Goal: Task Accomplishment & Management: Manage account settings

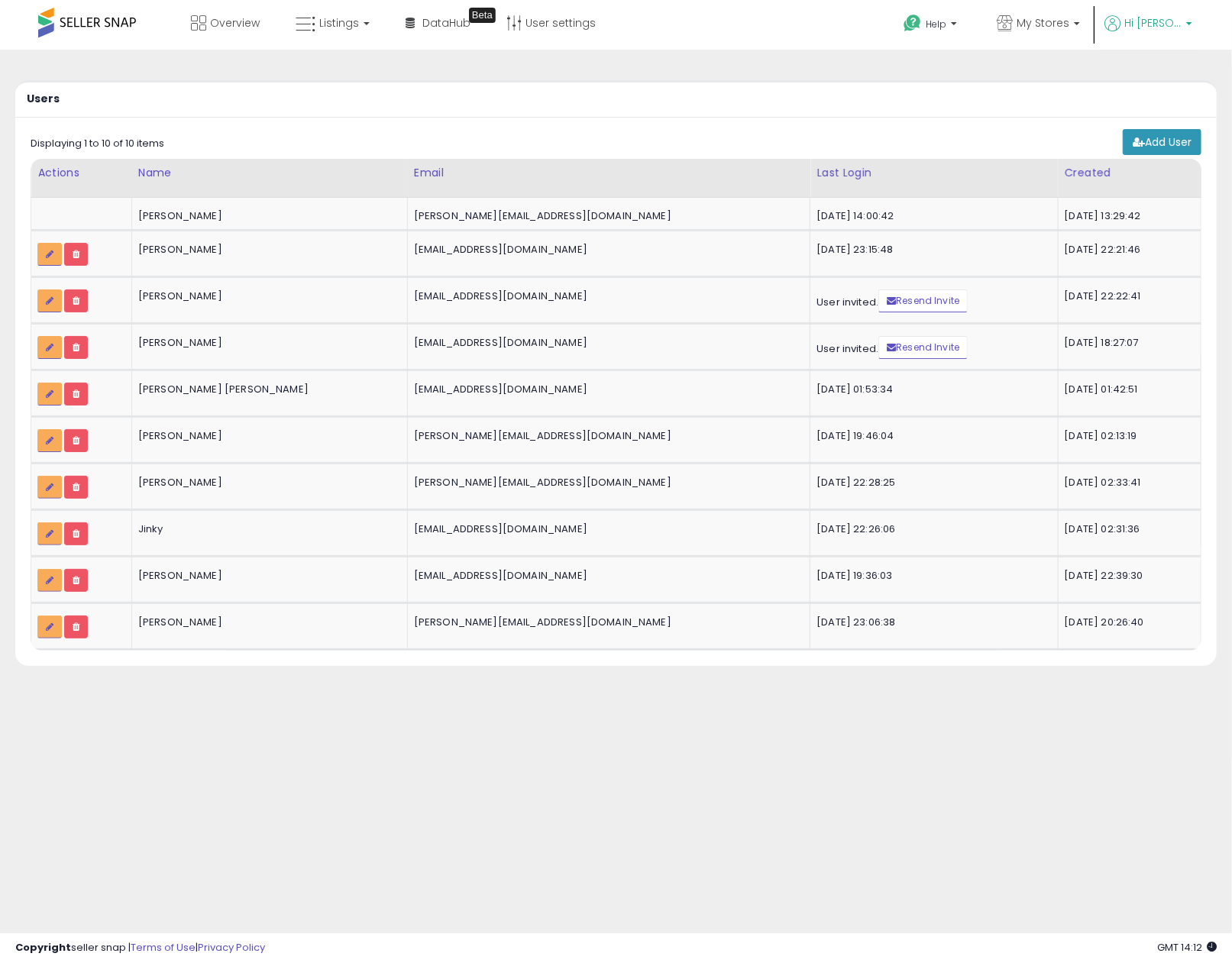
click at [1168, 31] on p "Hi [PERSON_NAME]" at bounding box center [1148, 25] width 88 height 19
click at [1165, 89] on li "Account" at bounding box center [1157, 83] width 64 height 38
click at [1165, 86] on link "Account" at bounding box center [1158, 81] width 41 height 14
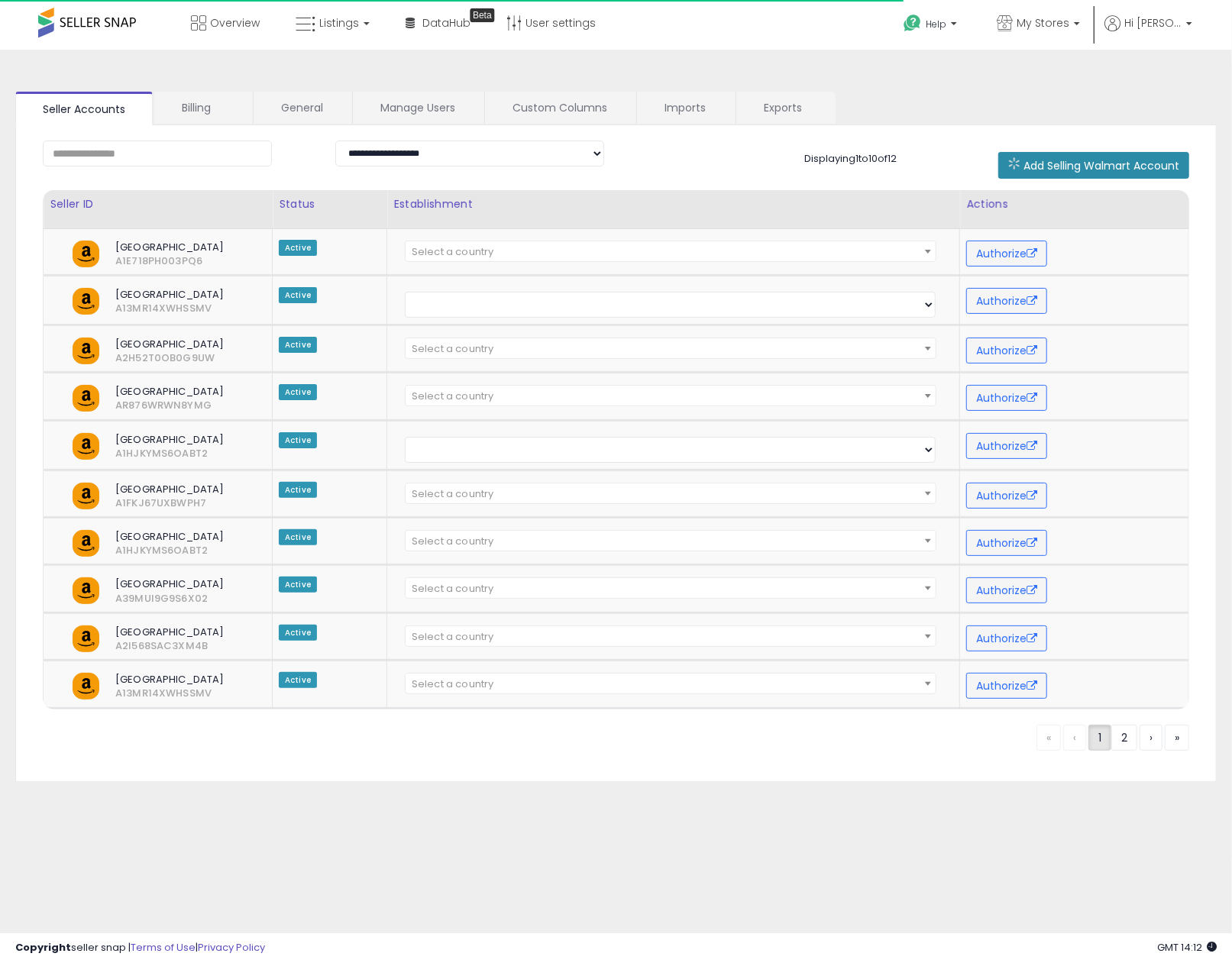
click at [1132, 166] on span "Add Selling Walmart Account" at bounding box center [1101, 166] width 156 height 15
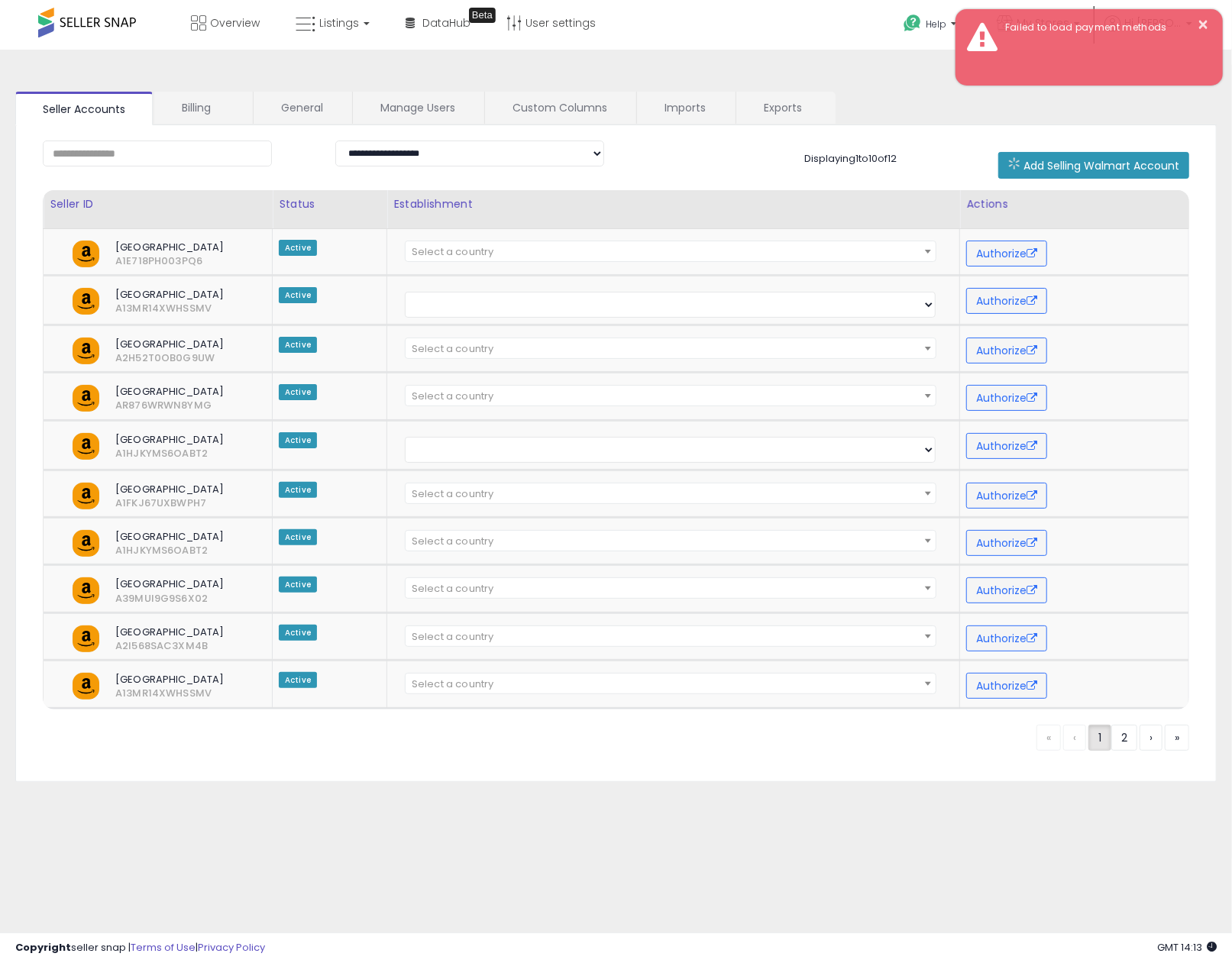
click at [1111, 733] on link "2" at bounding box center [1124, 738] width 26 height 26
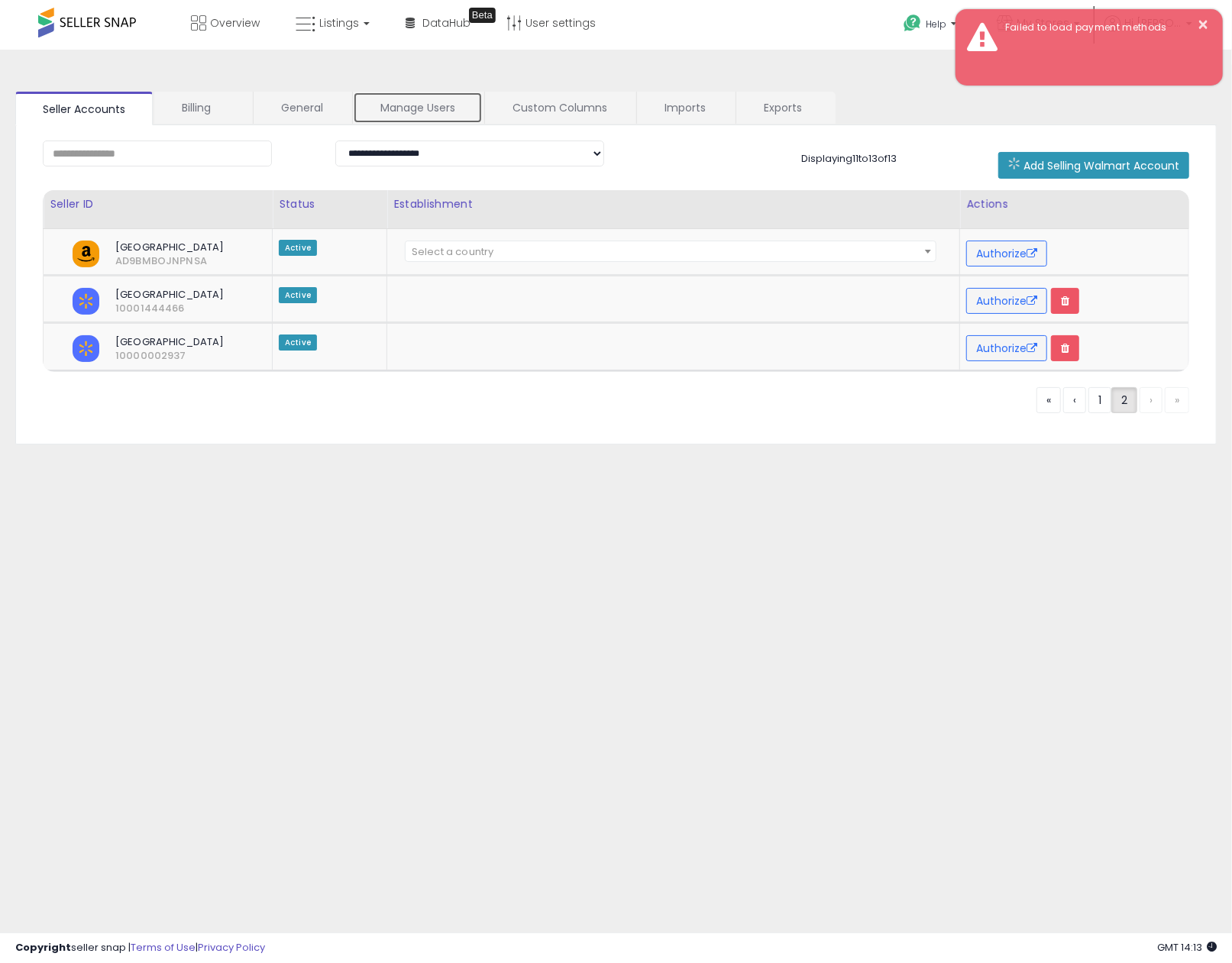
click at [402, 105] on link "Manage Users" at bounding box center [418, 108] width 130 height 32
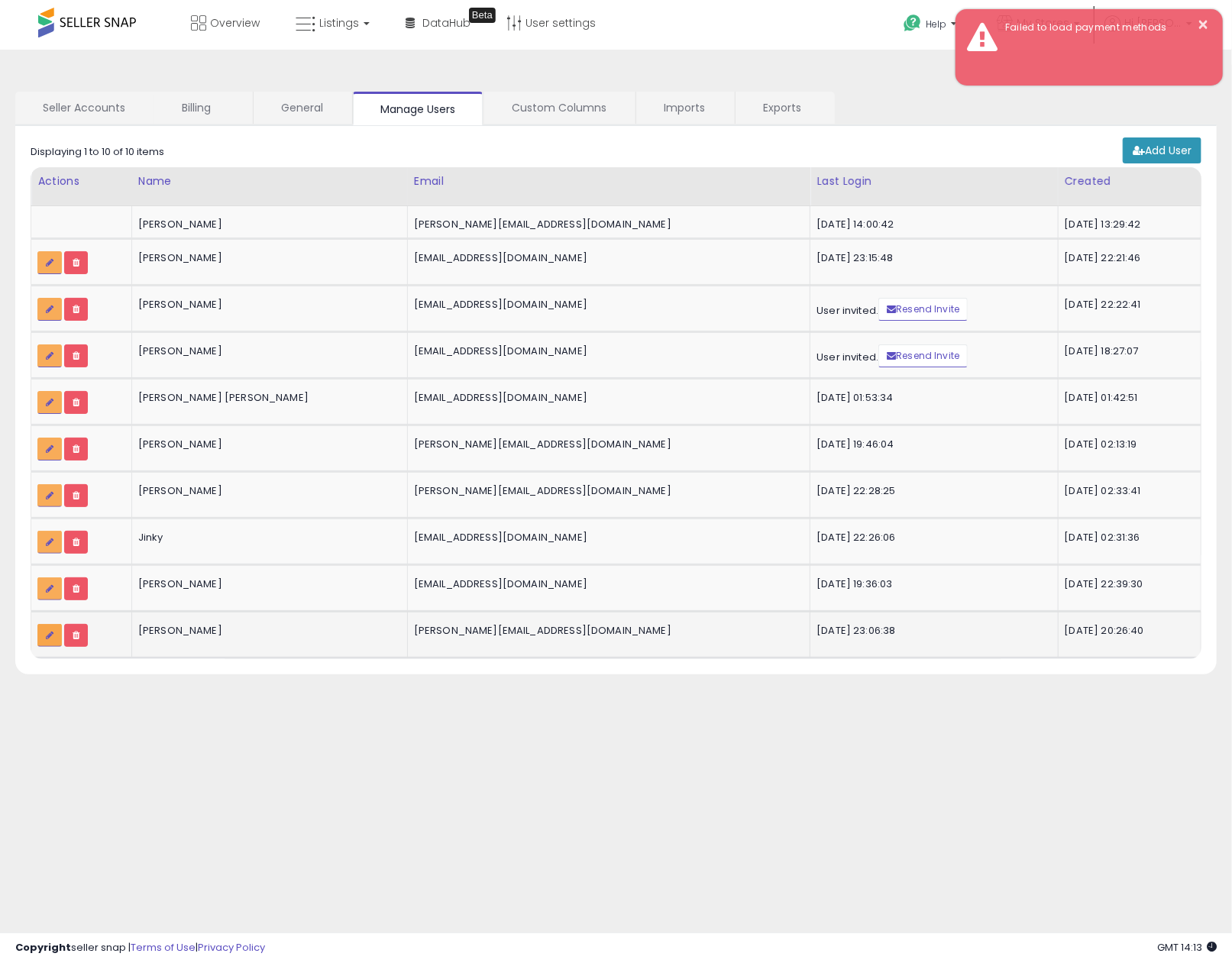
click at [53, 643] on link at bounding box center [49, 635] width 25 height 23
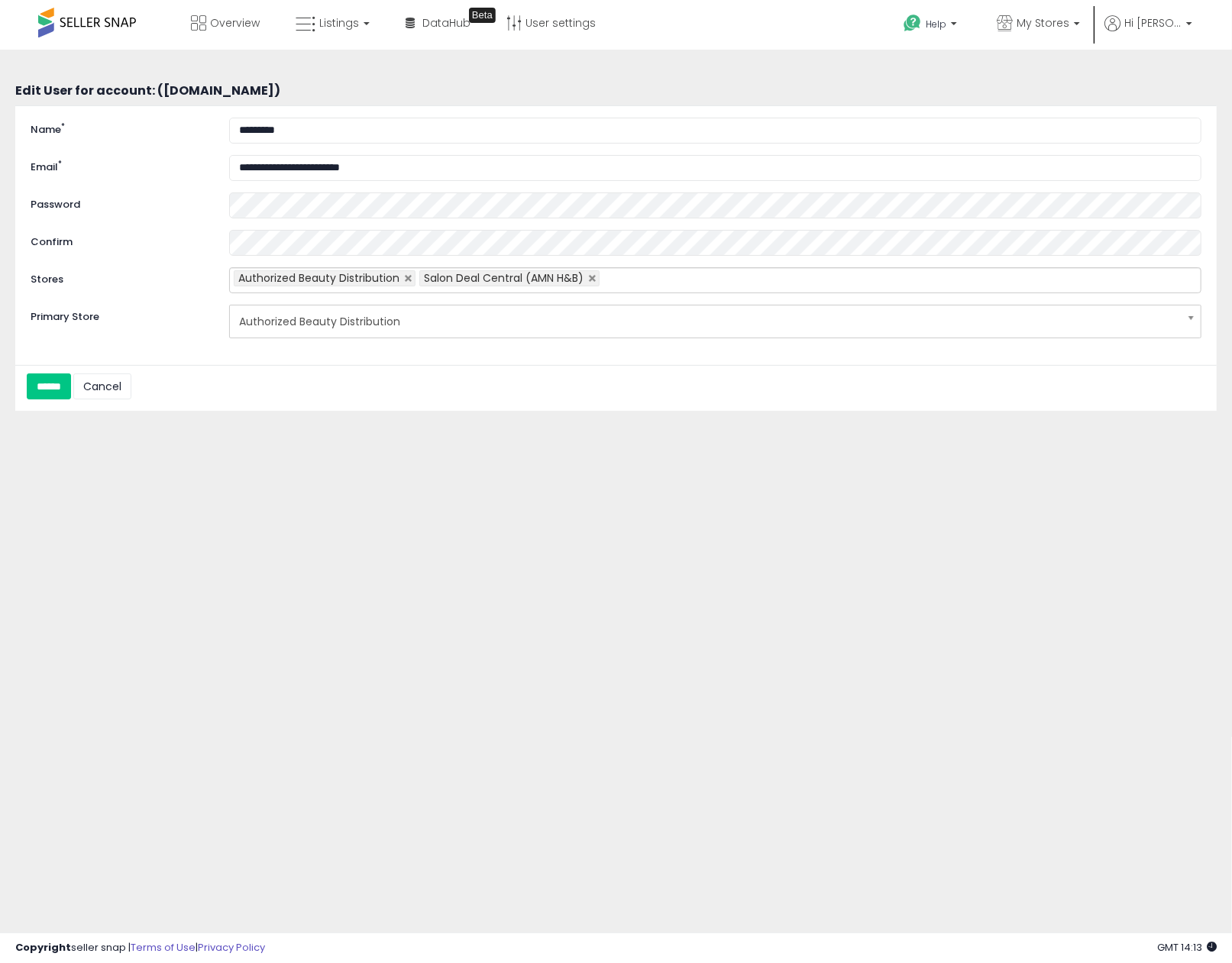
click at [622, 273] on input "text" at bounding box center [613, 280] width 26 height 25
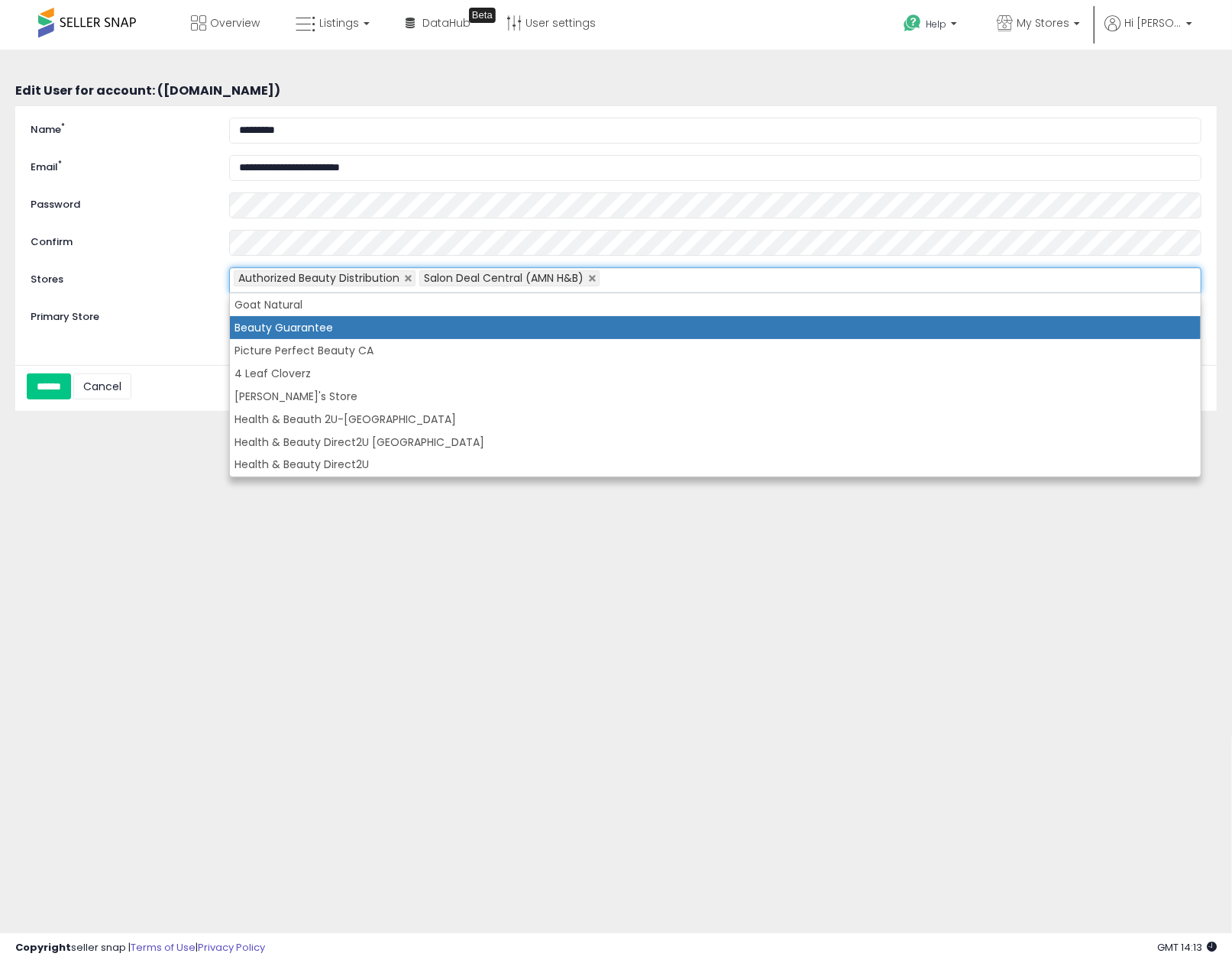
click at [490, 327] on li "Beauty Guarantee" at bounding box center [715, 328] width 971 height 23
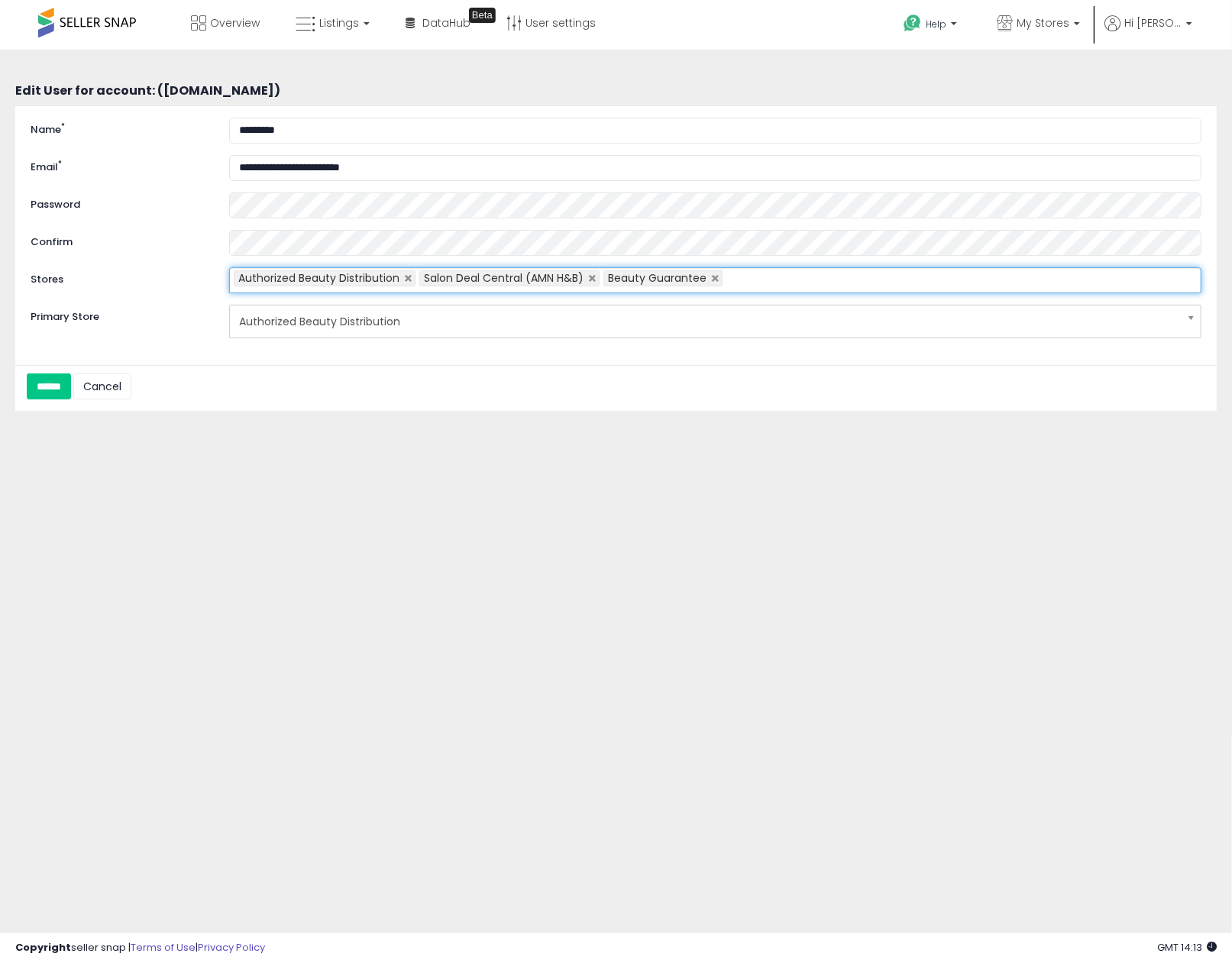
click at [367, 462] on div "**********" at bounding box center [616, 381] width 1217 height 634
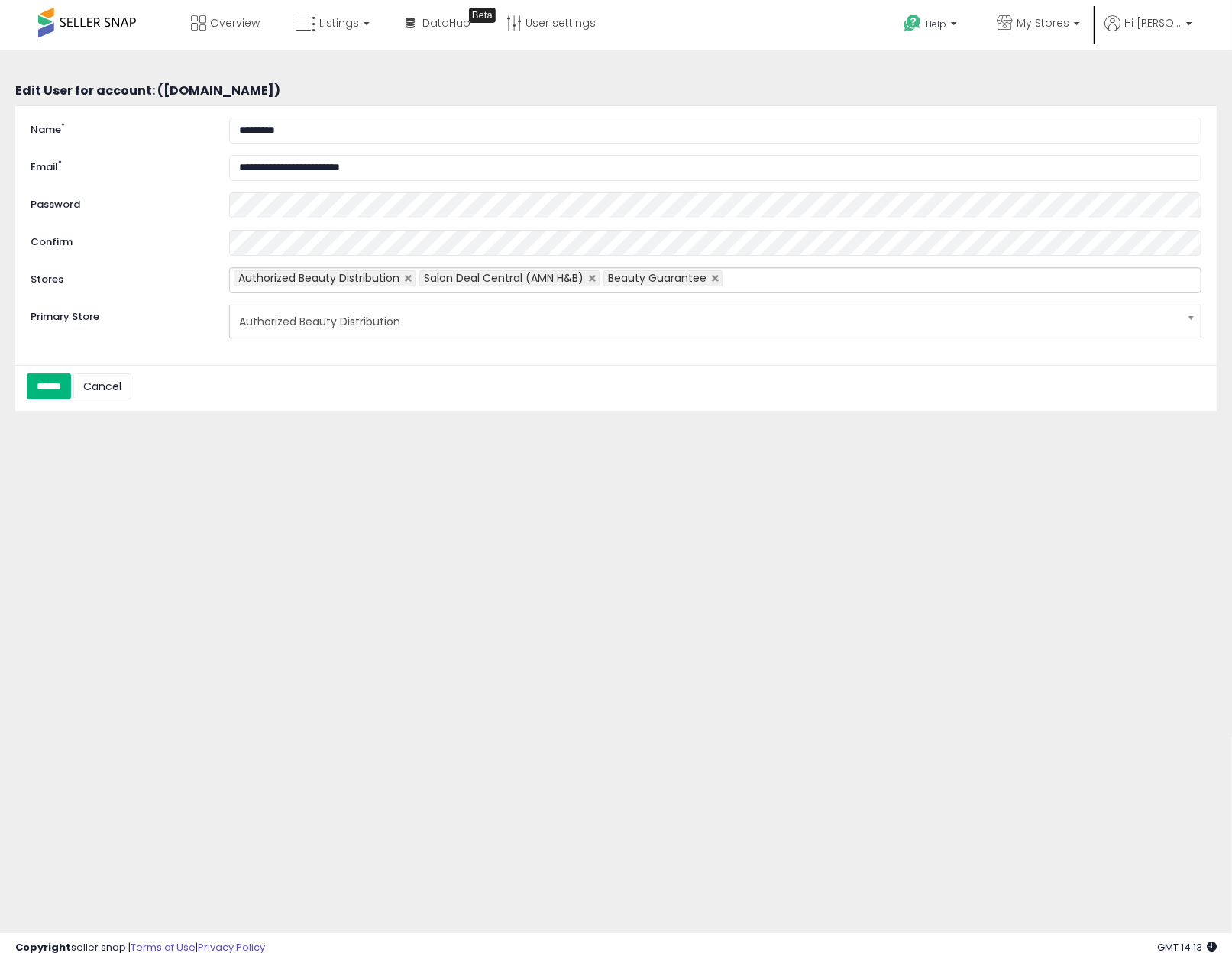
click at [67, 385] on input "******" at bounding box center [48, 386] width 44 height 26
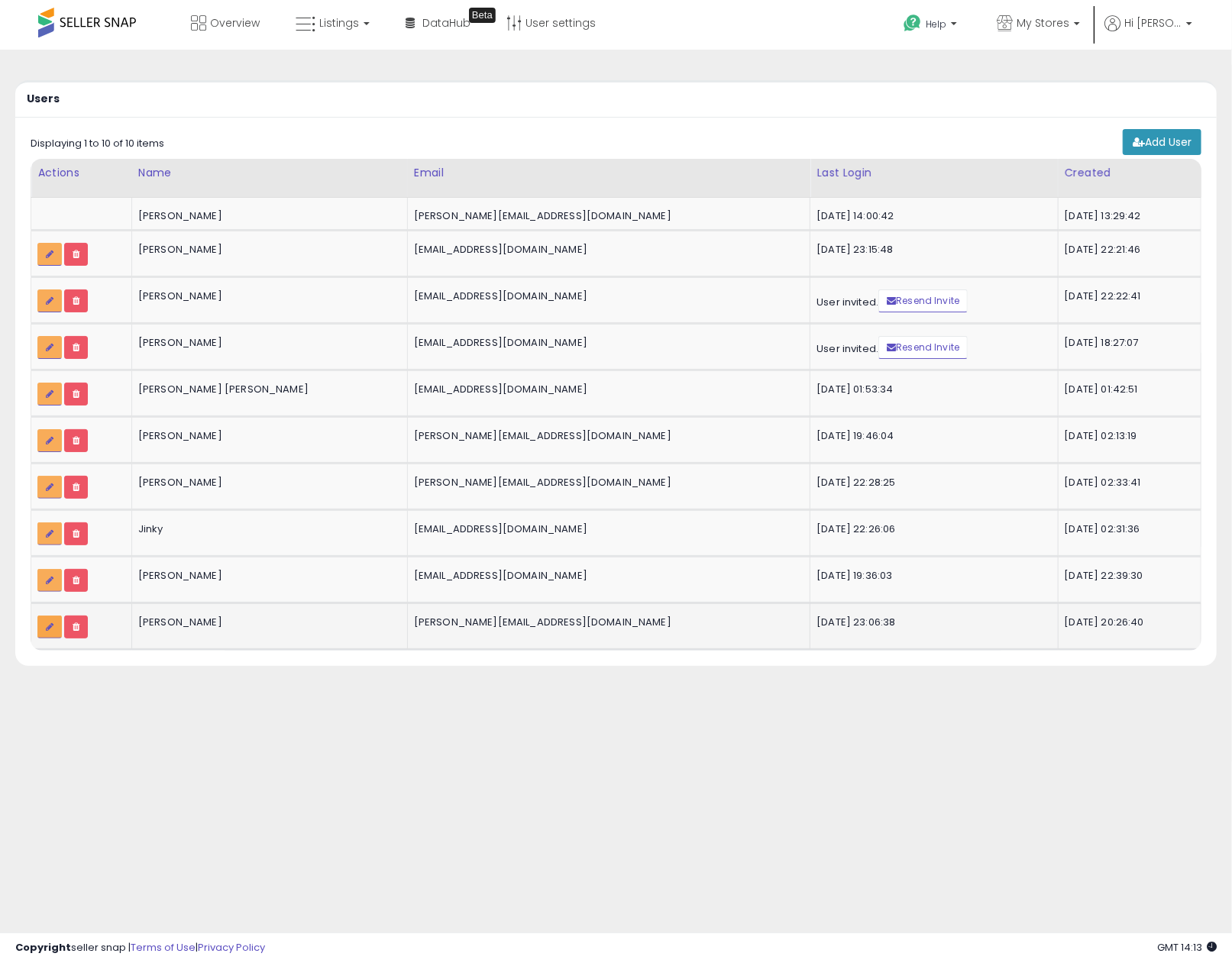
click at [41, 626] on link at bounding box center [49, 627] width 25 height 23
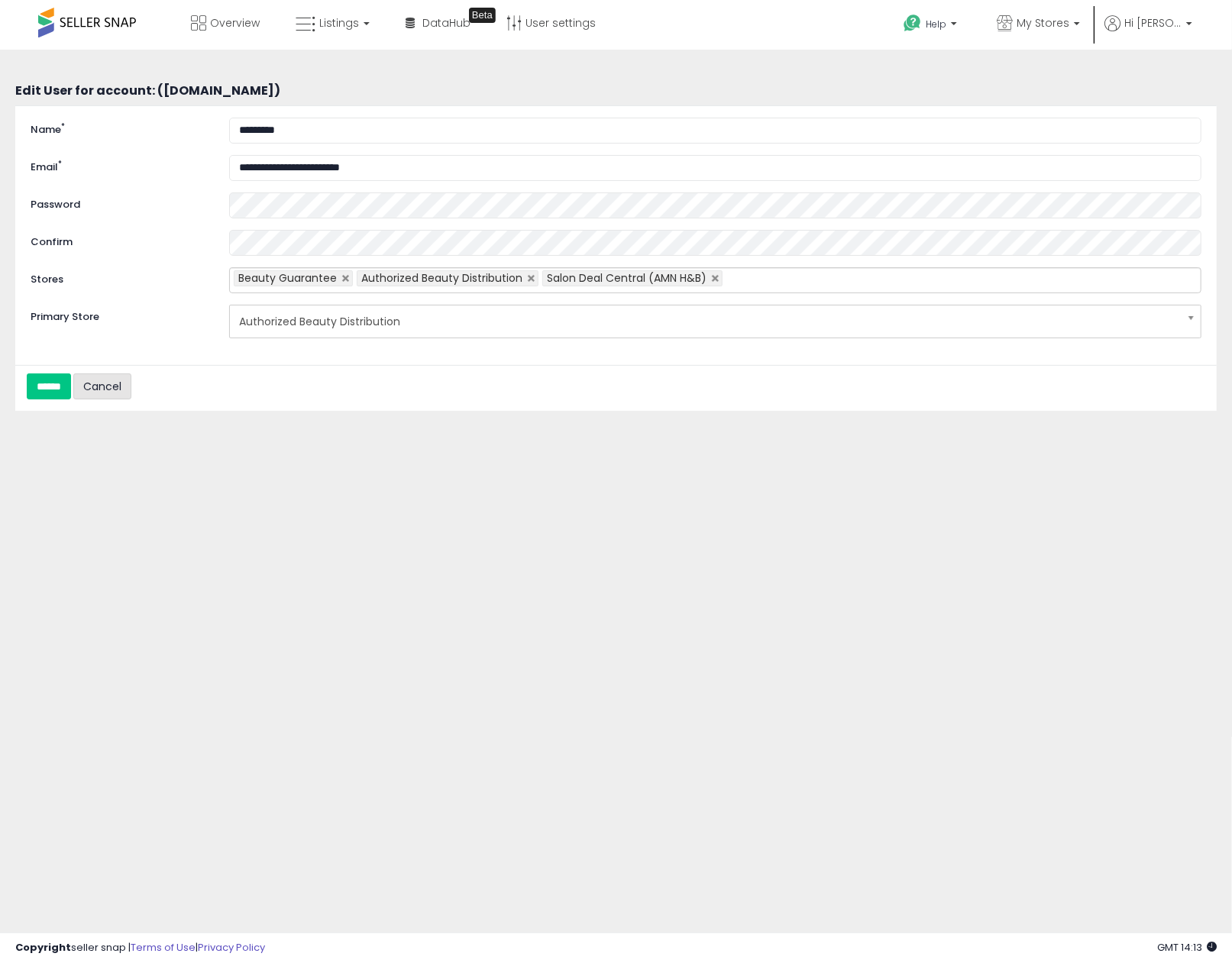
click at [128, 389] on link "Cancel" at bounding box center [102, 386] width 58 height 26
